Goal: Transaction & Acquisition: Purchase product/service

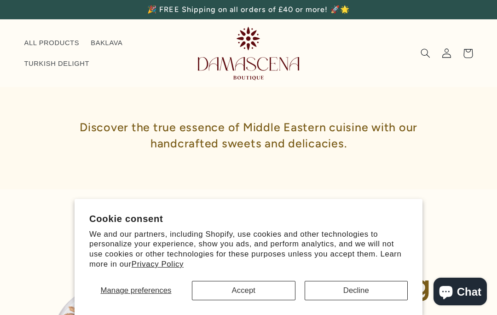
click at [236, 282] on button "Accept" at bounding box center [244, 290] width 104 height 19
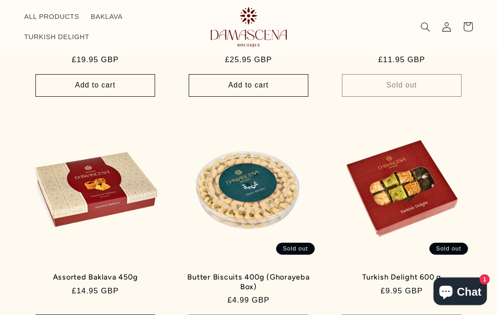
scroll to position [690, 0]
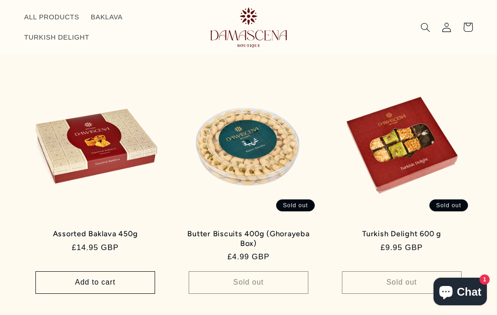
click at [92, 233] on link "Assorted Baklava 450g" at bounding box center [95, 233] width 123 height 9
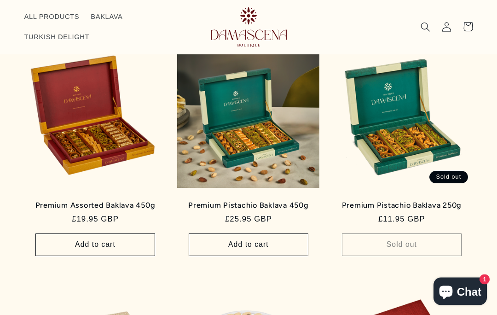
scroll to position [488, 0]
click at [78, 201] on link "Premium Assorted Baklava 450g" at bounding box center [95, 205] width 123 height 9
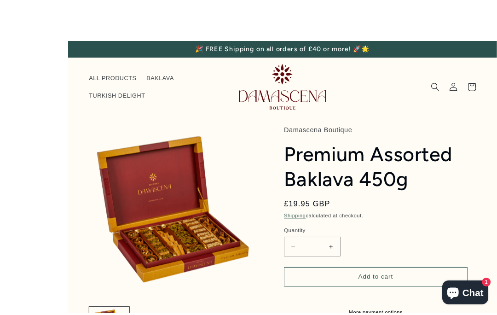
scroll to position [6, 0]
